Goal: Check status: Check status

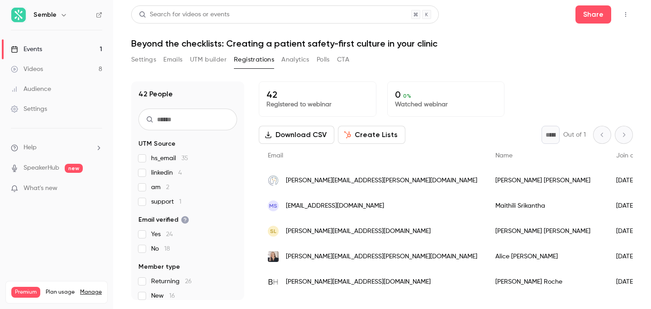
click at [304, 58] on button "Analytics" at bounding box center [296, 60] width 28 height 14
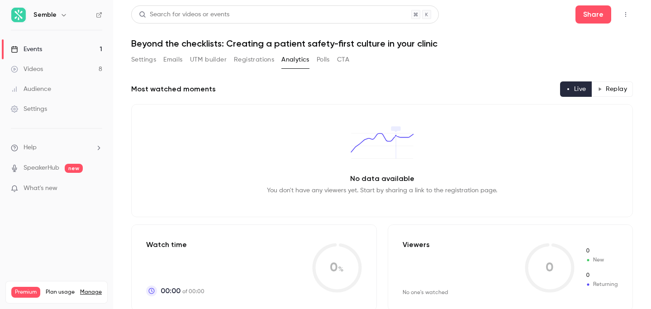
click at [231, 56] on div "Settings Emails UTM builder Registrations Analytics Polls CTA" at bounding box center [240, 60] width 218 height 14
click at [246, 57] on button "Registrations" at bounding box center [254, 60] width 40 height 14
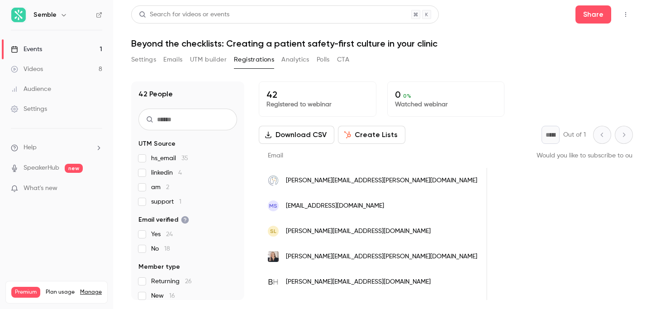
scroll to position [0, 858]
